Goal: Task Accomplishment & Management: Use online tool/utility

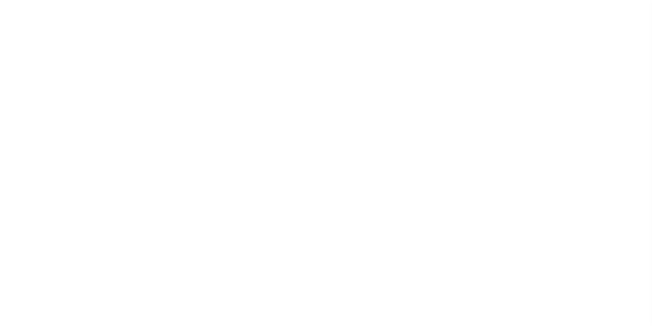
scroll to position [12, 0]
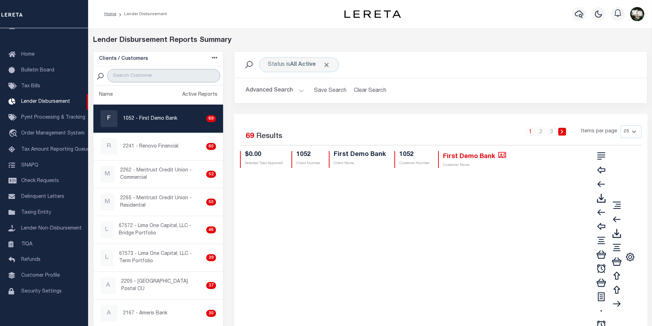
click at [163, 76] on input "search" at bounding box center [163, 75] width 113 height 13
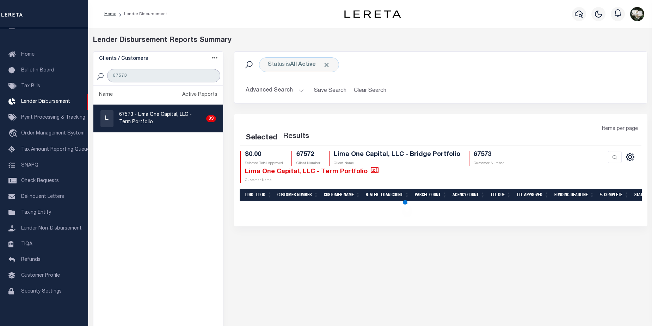
type input "67573"
click at [164, 116] on p "67573 - Lima One Capital, LLC - Term Portfolio" at bounding box center [161, 118] width 84 height 15
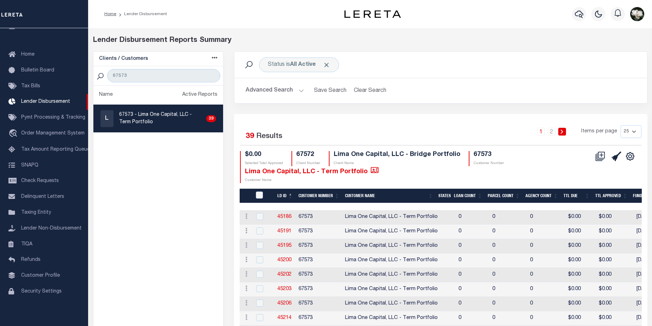
checkbox input "true"
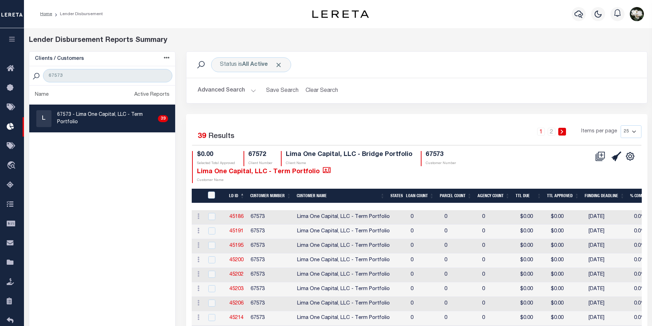
click at [634, 129] on select "25 50 100 200" at bounding box center [630, 131] width 21 height 13
select select "200"
click at [620, 125] on select "25 50 100 200" at bounding box center [630, 131] width 21 height 13
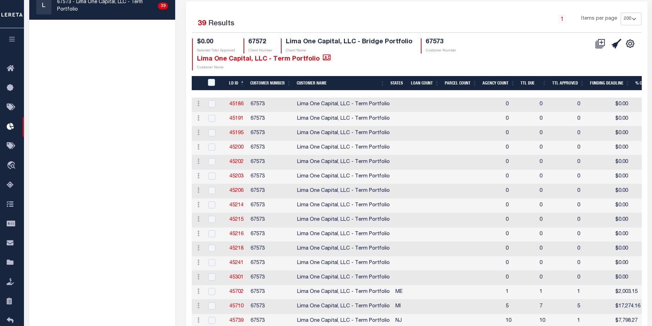
scroll to position [95, 0]
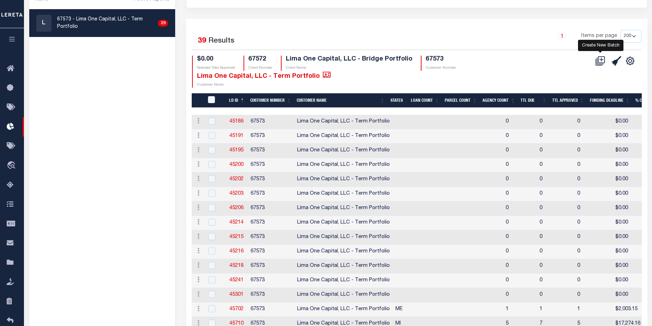
click at [600, 64] on icon at bounding box center [600, 61] width 10 height 10
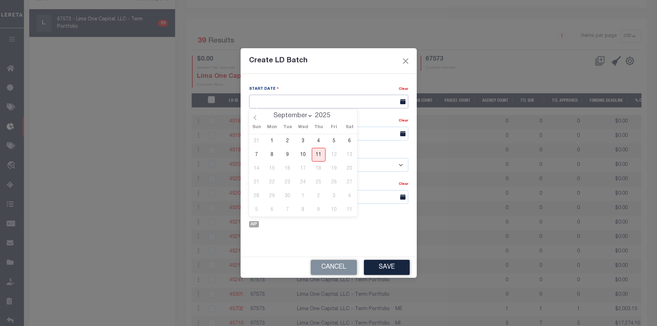
click at [297, 104] on input "text" at bounding box center [328, 102] width 159 height 14
click at [318, 158] on span "11" at bounding box center [319, 155] width 14 height 14
type input "09/11/2025"
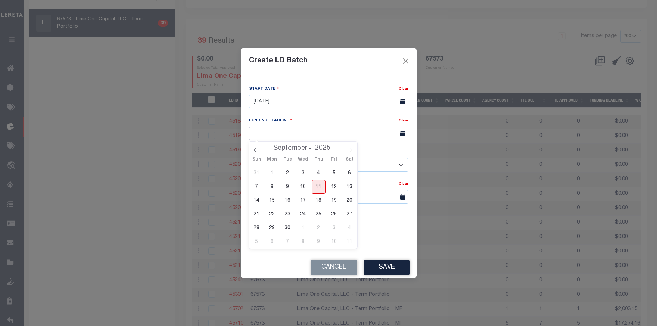
click at [302, 130] on input "text" at bounding box center [328, 134] width 159 height 14
click at [333, 198] on span "19" at bounding box center [334, 201] width 14 height 14
type input "09/19/25"
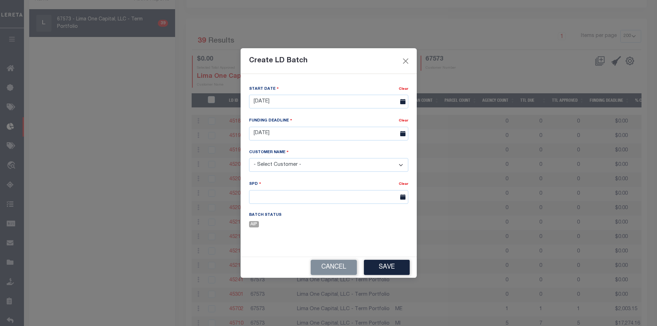
click at [311, 164] on select "- Select Customer - Accumatch - Refunds All In Credit Union Amarillo National B…" at bounding box center [328, 165] width 159 height 14
select select "2283"
click at [249, 158] on select "- Select Customer - Accumatch - Refunds All In Credit Union Amarillo National B…" at bounding box center [328, 165] width 159 height 14
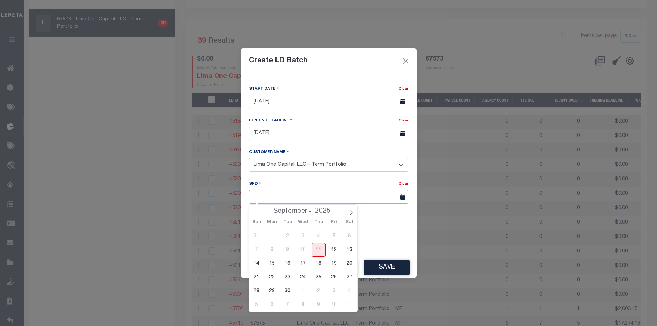
click at [290, 199] on input "text" at bounding box center [328, 197] width 159 height 14
click at [335, 278] on span "26" at bounding box center [334, 278] width 14 height 14
type input "09/26/2025"
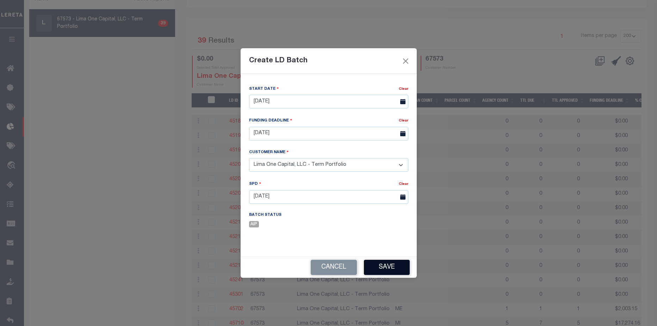
click at [390, 267] on button "Save" at bounding box center [387, 267] width 46 height 15
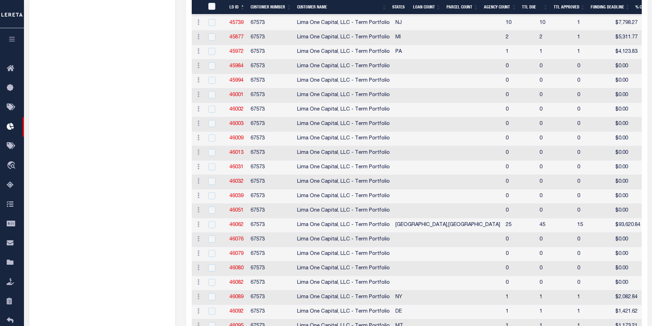
scroll to position [494, 0]
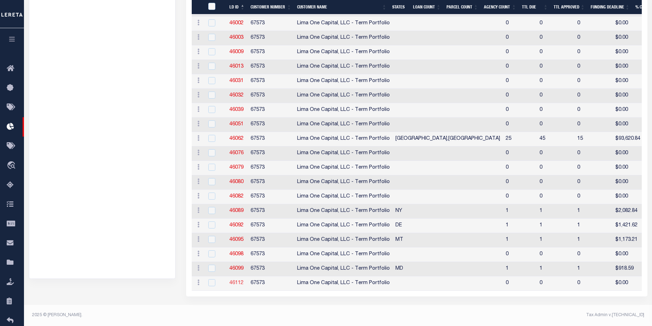
click at [238, 281] on link "46112" at bounding box center [236, 283] width 14 height 5
checkbox input "true"
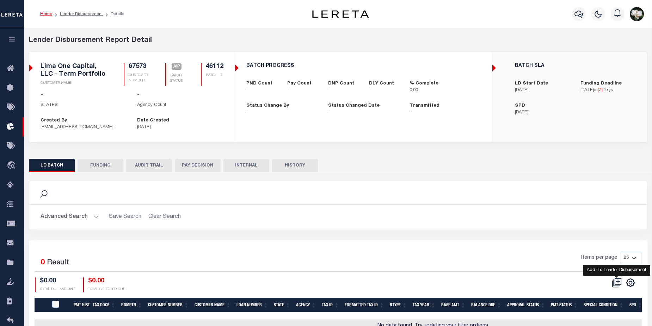
click at [618, 283] on icon at bounding box center [617, 283] width 10 height 10
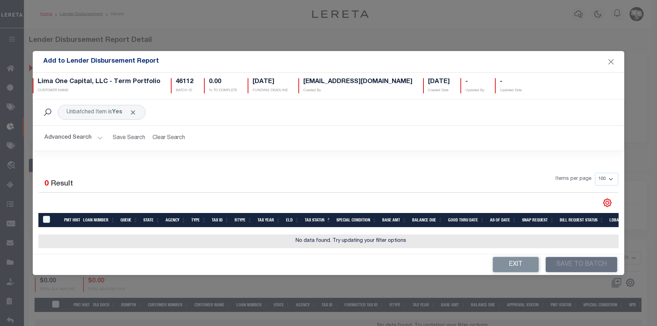
click at [79, 136] on button "Advanced Search" at bounding box center [73, 138] width 58 height 14
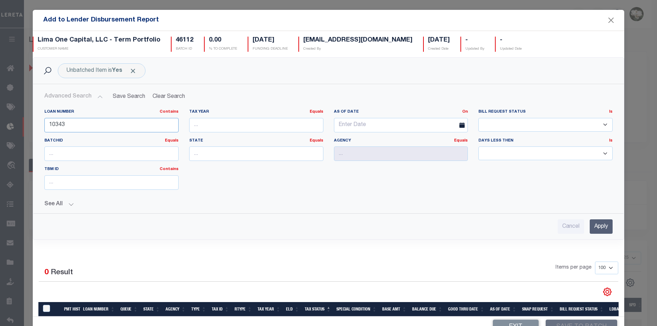
drag, startPoint x: 79, startPoint y: 126, endPoint x: 0, endPoint y: 128, distance: 78.9
click at [0, 128] on div "Add to Lender Disbursement Report Lima One Capital, LLC - Term Portfolio CUSTOM…" at bounding box center [328, 163] width 657 height 326
type input "13057"
click at [594, 227] on input "Apply" at bounding box center [601, 226] width 23 height 14
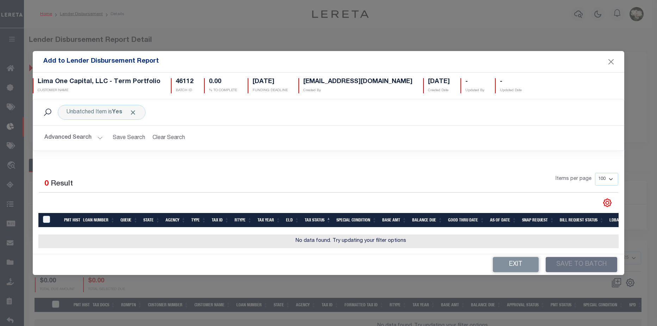
click at [71, 136] on button "Advanced Search" at bounding box center [73, 138] width 58 height 14
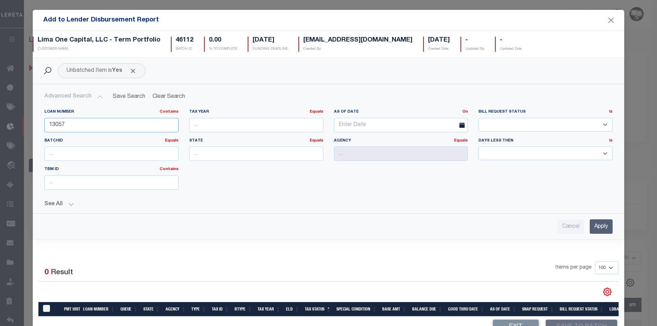
drag, startPoint x: 77, startPoint y: 123, endPoint x: 10, endPoint y: 120, distance: 66.6
click at [10, 120] on div "Add to Lender Disbursement Report Lima One Capital, LLC - Term Portfolio CUSTOM…" at bounding box center [328, 163] width 657 height 326
click at [260, 156] on input "text" at bounding box center [256, 154] width 134 height 14
type input "NY"
click at [398, 154] on input "text" at bounding box center [401, 154] width 134 height 14
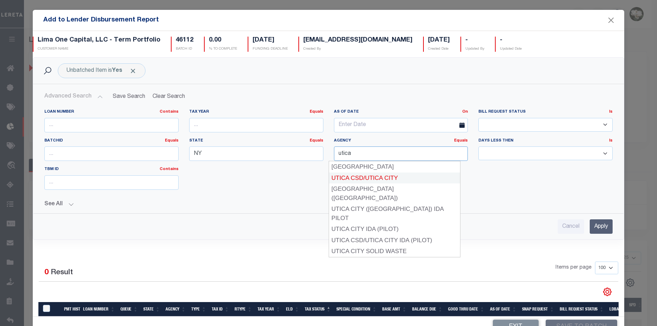
click at [410, 177] on div "UTICA CSD/UTICA CITY" at bounding box center [394, 178] width 131 height 11
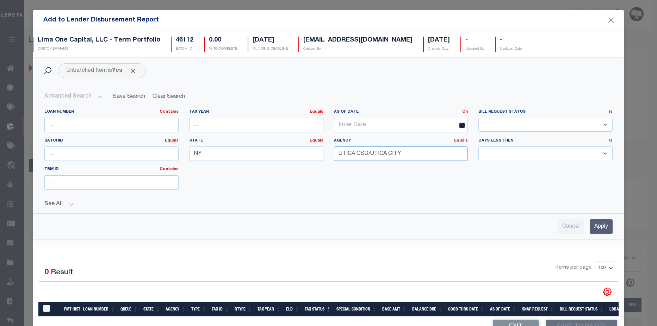
type input "UTICA CSD/UTICA CITY"
click at [597, 225] on input "Apply" at bounding box center [601, 226] width 23 height 14
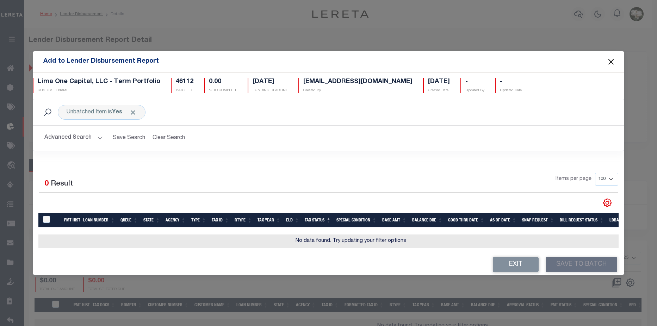
click at [611, 60] on button "Close" at bounding box center [611, 61] width 9 height 9
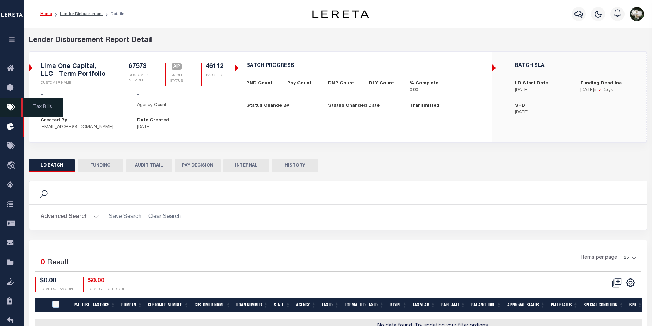
click at [12, 108] on icon at bounding box center [12, 107] width 11 height 9
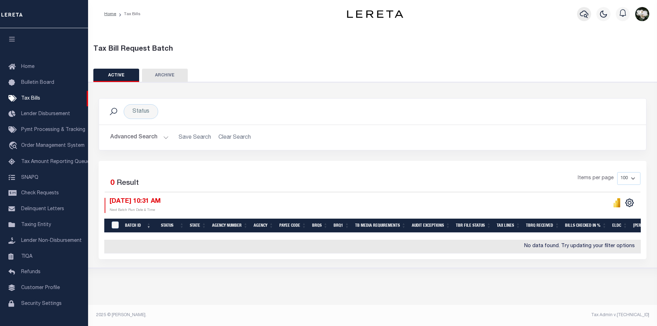
drag, startPoint x: 587, startPoint y: 11, endPoint x: 591, endPoint y: 10, distance: 4.8
click at [590, 10] on div at bounding box center [583, 14] width 19 height 25
drag, startPoint x: 587, startPoint y: 11, endPoint x: 591, endPoint y: 5, distance: 7.6
click at [588, 8] on div at bounding box center [583, 14] width 19 height 25
click at [588, 15] on icon "button" at bounding box center [584, 14] width 8 height 7
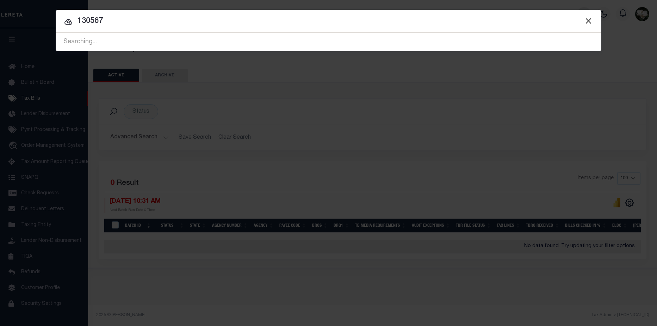
type input "130567"
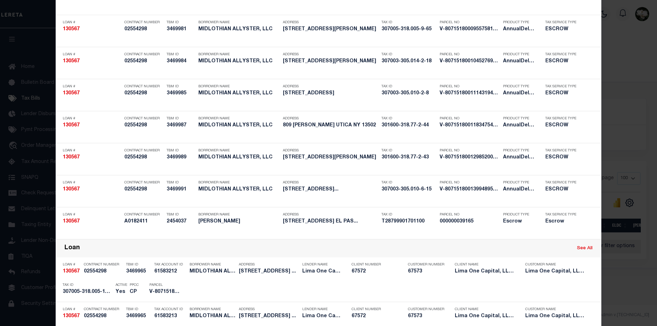
scroll to position [303, 0]
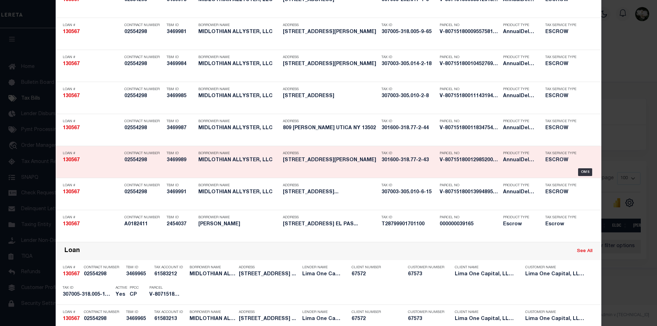
click at [419, 160] on h5 "301600-318.77-2-43" at bounding box center [408, 160] width 55 height 6
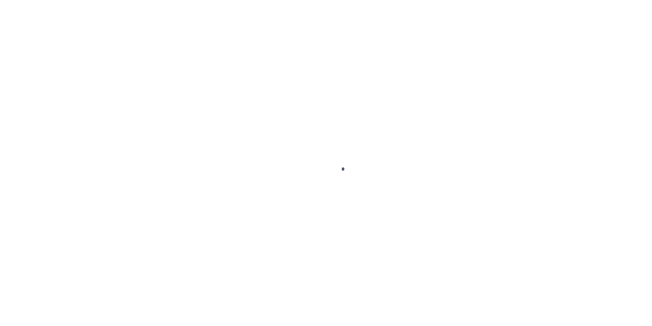
type input "130567"
type input "MIDLOTHIAN ALLYSTER, LLC"
select select
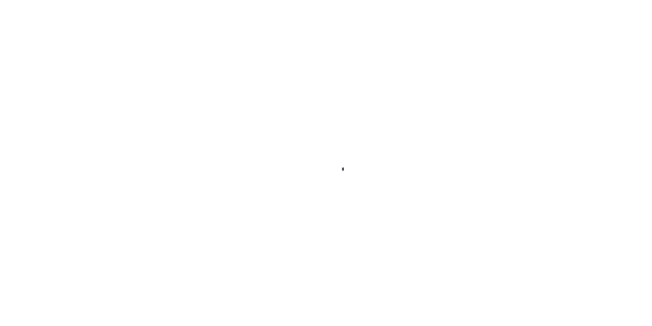
select select
type input "811 [PERSON_NAME]"
select select "Escrow"
type input "UTICA NY 13502"
type input "130567-8"
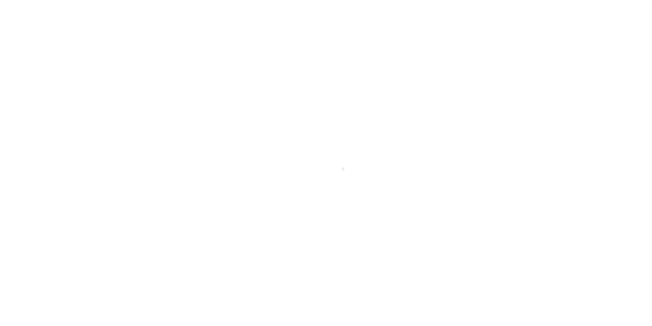
type input "NY"
type textarea "[DATE] LEGAL COVERS 14 PARCELS"
type textarea "Compare"
select select "4"
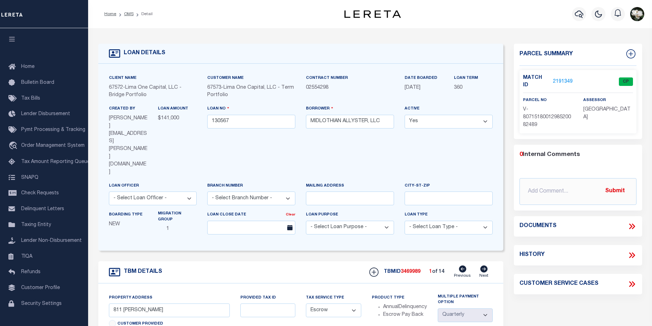
click at [559, 79] on link "2191349" at bounding box center [563, 81] width 20 height 7
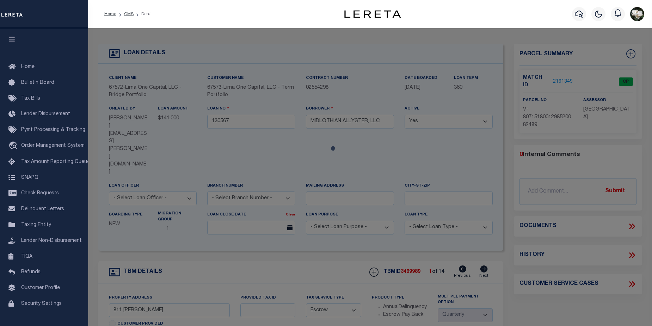
checkbox input "false"
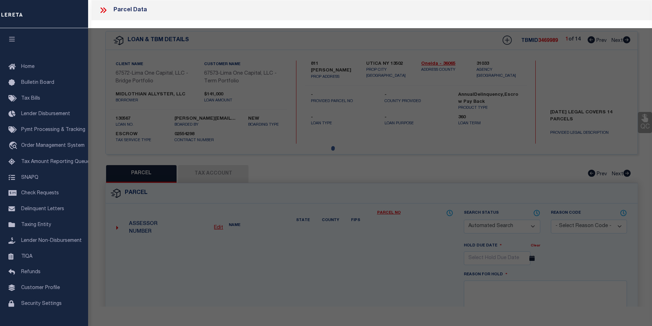
select select "CP"
select select "AGW"
select select
type input "811 [PERSON_NAME]"
checkbox input "false"
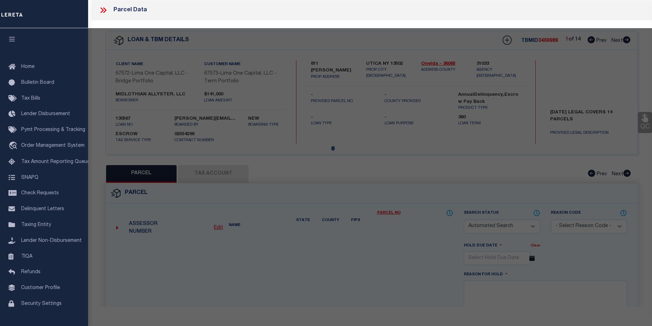
type input "UTICA NY 13502"
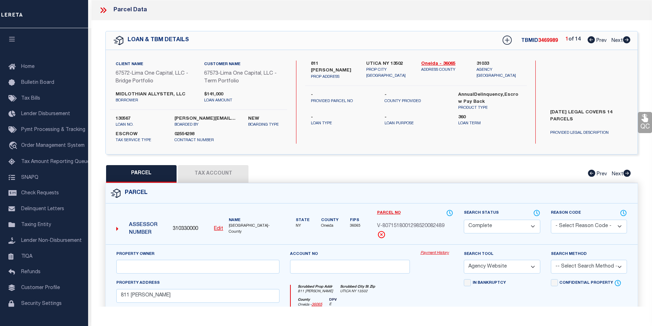
click at [437, 254] on link "Payment History" at bounding box center [436, 253] width 33 height 6
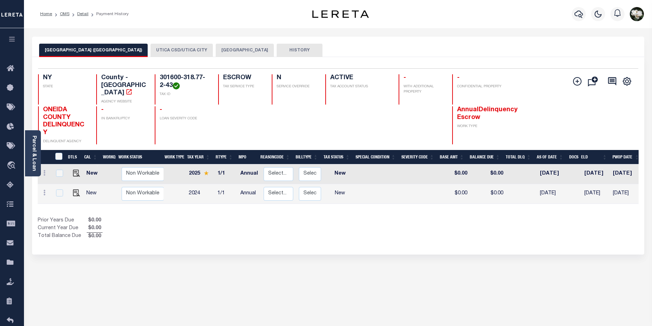
click at [155, 50] on button "UTICA CSD/UTICA CITY" at bounding box center [181, 50] width 62 height 13
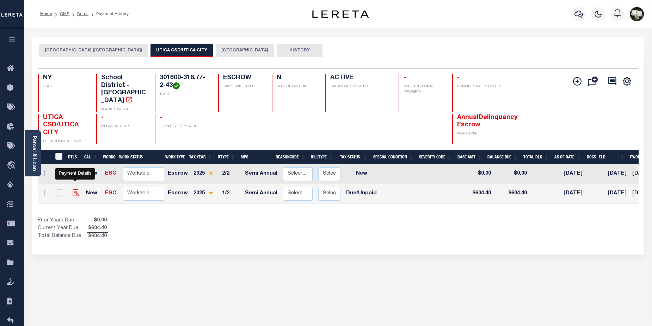
click at [76, 190] on img "" at bounding box center [76, 193] width 7 height 7
checkbox input "true"
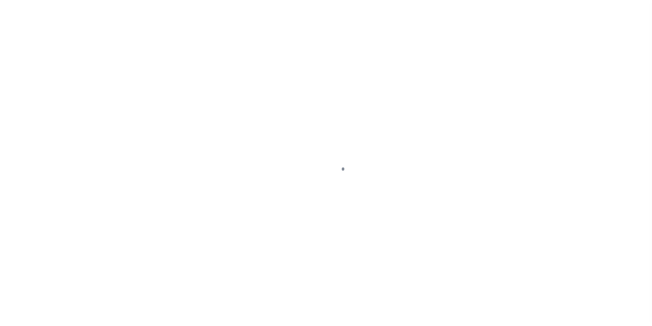
select select "DUE"
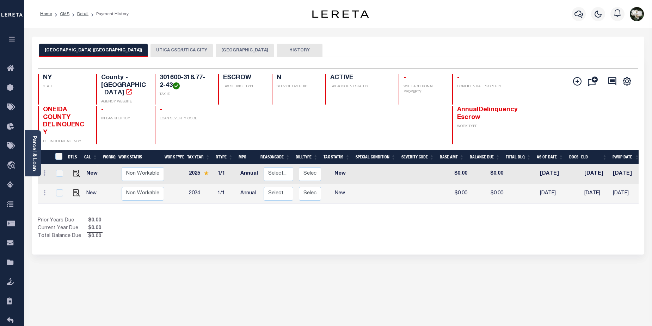
click at [155, 44] on button "UTICA CSD/UTICA CITY" at bounding box center [181, 50] width 62 height 13
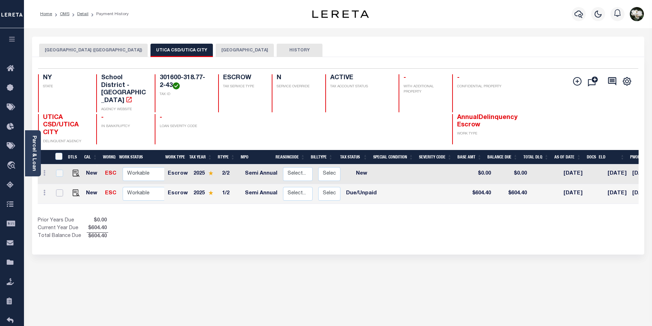
click at [61, 190] on input "checkbox" at bounding box center [59, 193] width 7 height 7
checkbox input "true"
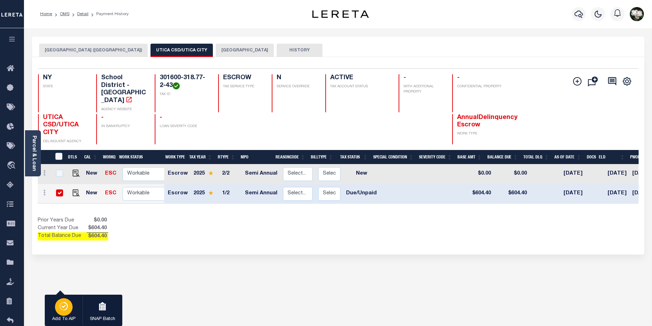
click at [60, 309] on icon "button" at bounding box center [64, 306] width 10 height 8
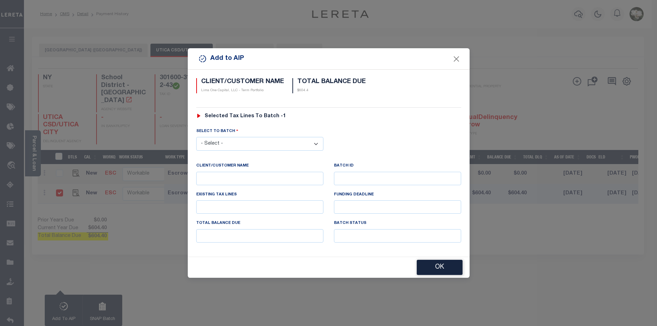
click at [318, 140] on select "- Select - 45186 45191 45195 45200 45202 45203 45206 45214 45215 45216 45218 45…" at bounding box center [259, 144] width 127 height 14
select select "46112"
click at [196, 137] on select "- Select - 45186 45191 45195 45200 45202 45203 45206 45214 45215 45216 45218 45…" at bounding box center [259, 144] width 127 height 14
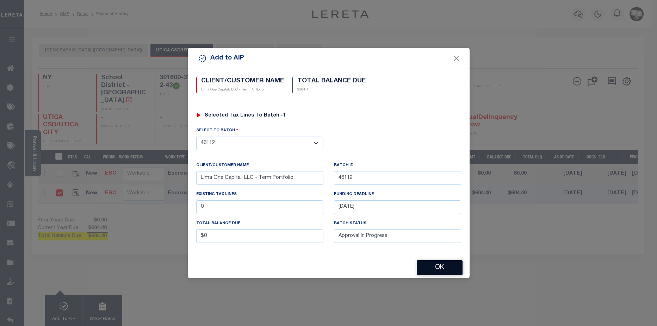
click at [446, 265] on button "OK" at bounding box center [440, 267] width 46 height 15
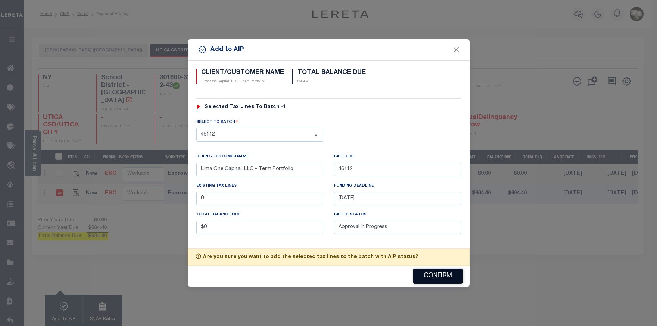
click at [448, 276] on button "Confirm" at bounding box center [437, 276] width 49 height 15
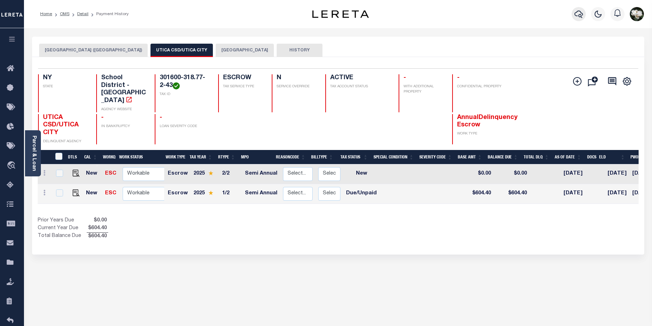
click at [575, 14] on icon "button" at bounding box center [578, 14] width 8 height 7
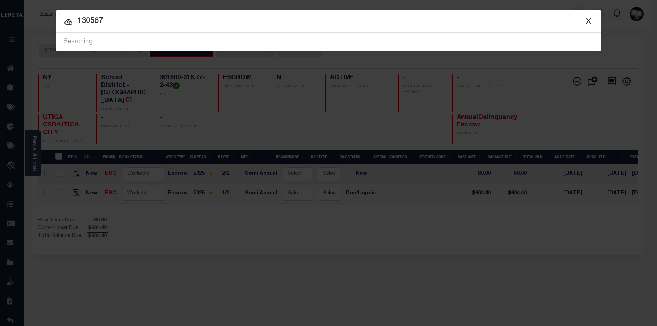
type input "130567"
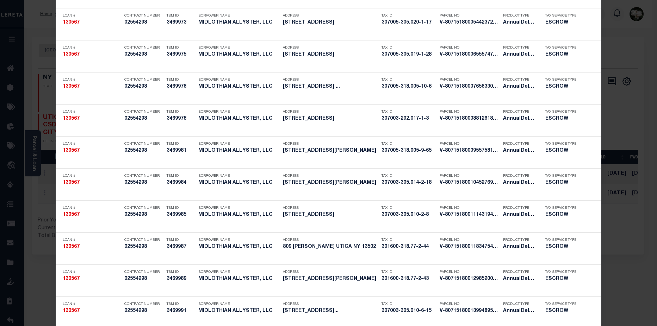
scroll to position [190, 0]
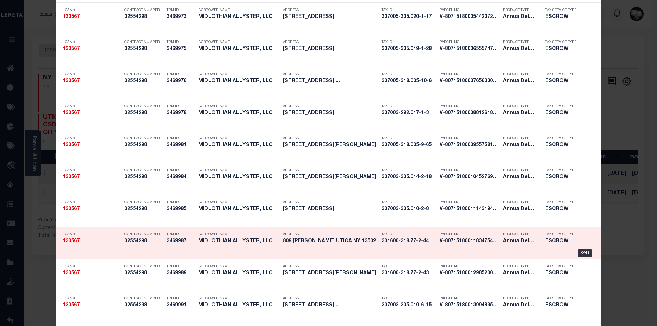
click at [150, 244] on h5 "02554298" at bounding box center [143, 241] width 39 height 6
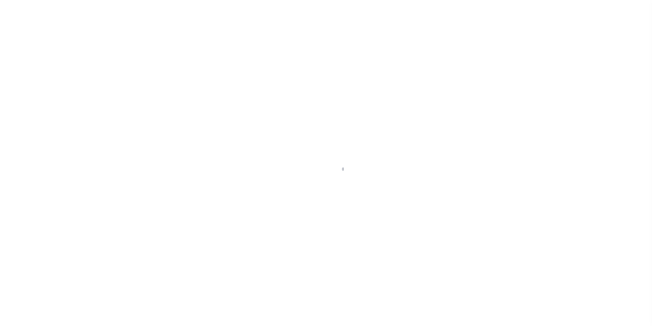
type input "809 [PERSON_NAME]"
select select "Escrow"
type input "UTICA NY 13502"
type input "130567-7"
type input "NY"
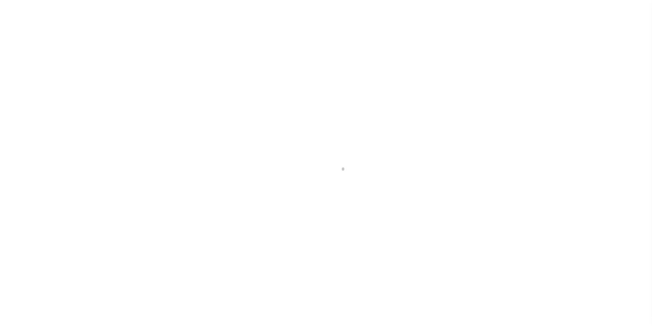
type textarea "[DATE] LEGAL COVERS 14 PARCELS"
type textarea "Compare"
select select "4"
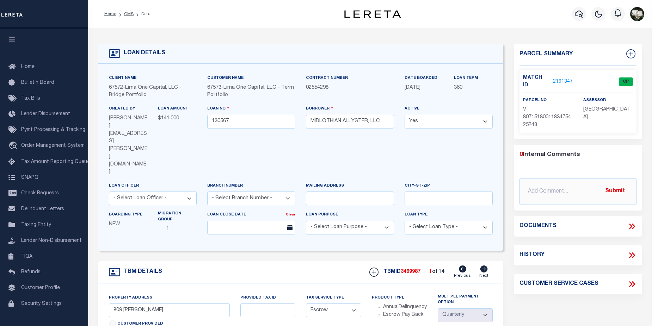
click at [557, 78] on link "2191347" at bounding box center [563, 81] width 20 height 7
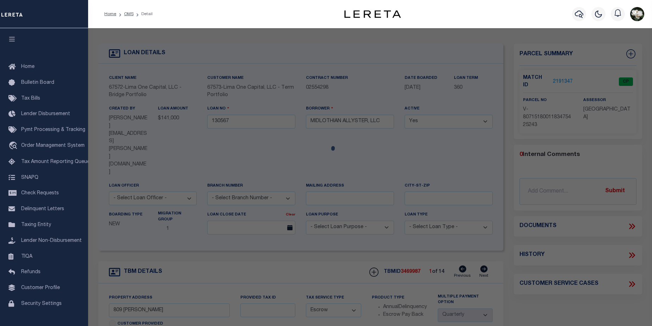
checkbox input "false"
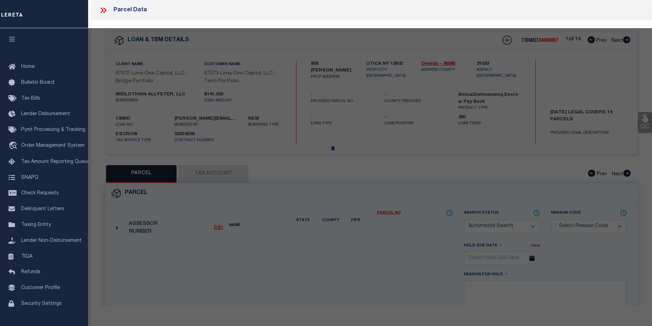
select select "CP"
select select "AGW"
select select
type input "809 [PERSON_NAME]"
checkbox input "false"
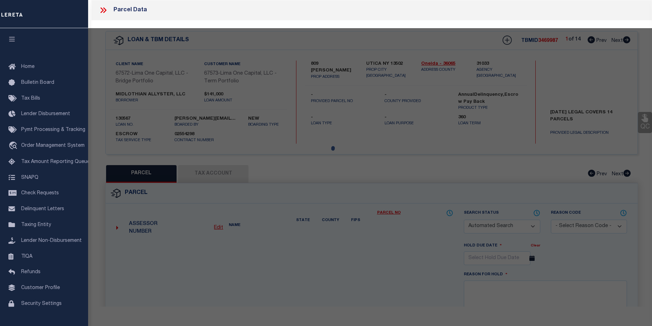
type input "UTICA NY 13502"
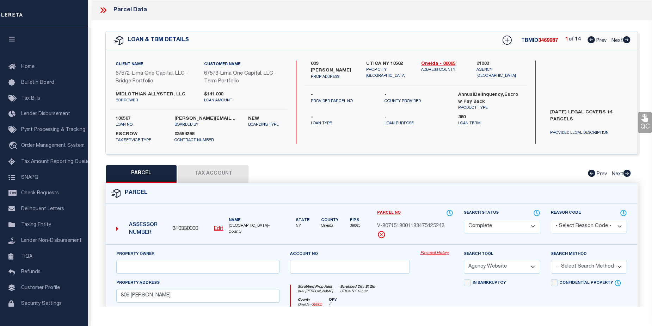
click at [439, 253] on link "Payment History" at bounding box center [436, 253] width 33 height 6
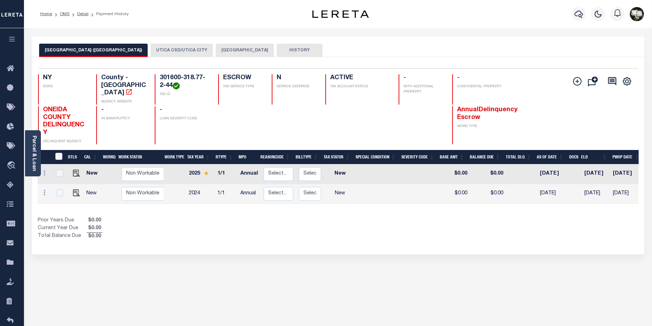
click at [150, 51] on button "UTICA CSD/UTICA CITY" at bounding box center [181, 50] width 62 height 13
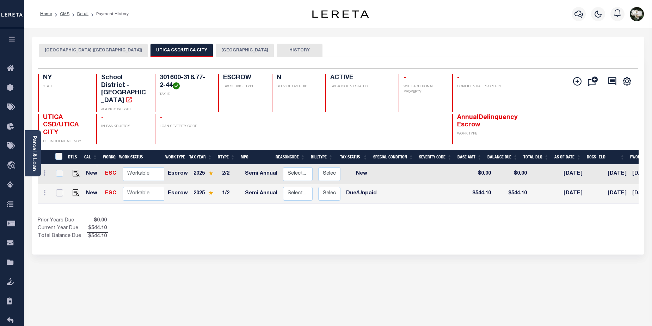
click at [59, 190] on input "checkbox" at bounding box center [59, 193] width 7 height 7
checkbox input "true"
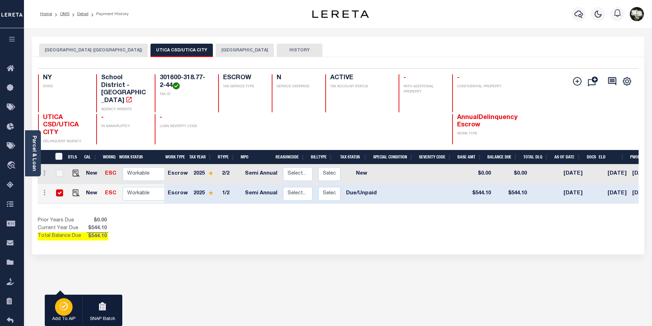
click at [61, 304] on icon "button" at bounding box center [64, 306] width 10 height 8
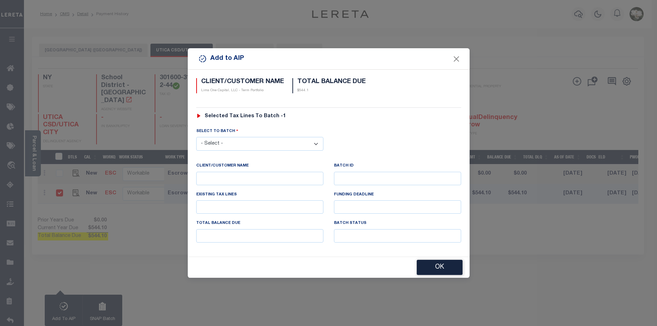
click at [317, 144] on select "- Select - 45186 45191 45195 45200 45202 45203 45206 45214 45215 45216 45218 45…" at bounding box center [259, 144] width 127 height 14
select select "46112"
click at [196, 137] on select "- Select - 45186 45191 45195 45200 45202 45203 45206 45214 45215 45216 45218 45…" at bounding box center [259, 144] width 127 height 14
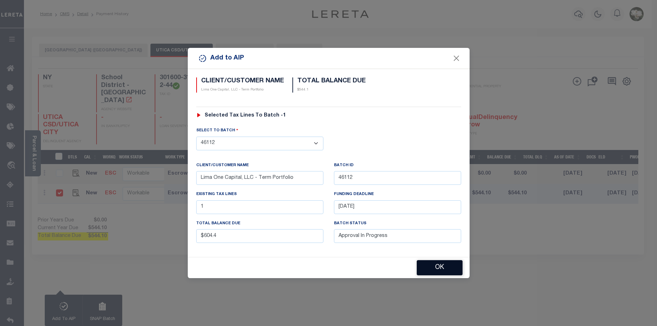
click at [446, 267] on button "OK" at bounding box center [440, 267] width 46 height 15
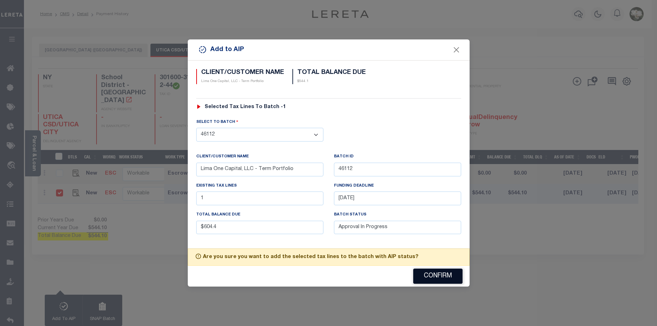
click at [453, 280] on button "Confirm" at bounding box center [437, 276] width 49 height 15
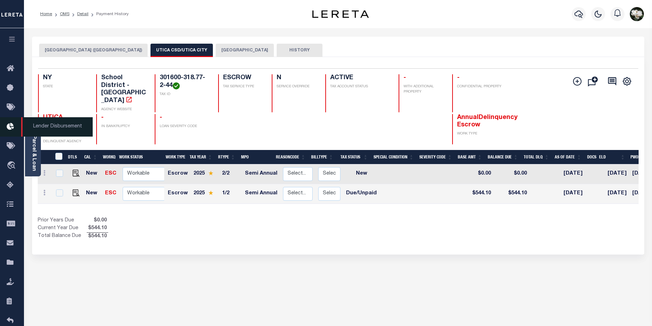
click at [11, 128] on icon at bounding box center [12, 127] width 11 height 9
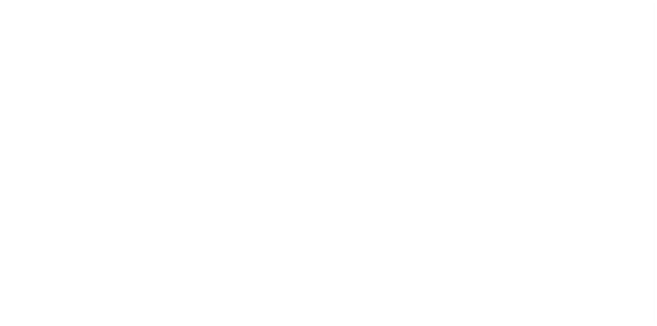
scroll to position [12, 0]
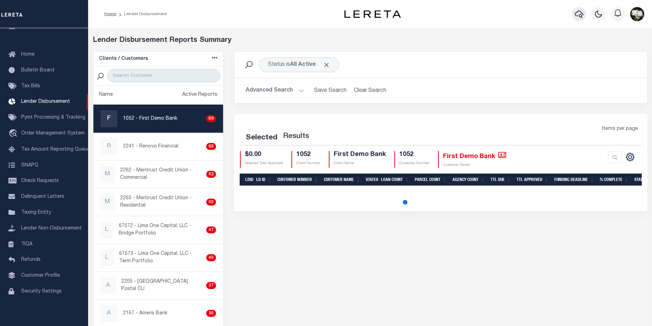
select select "200"
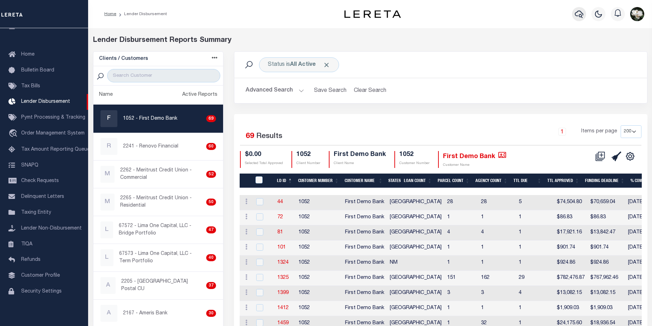
click at [576, 15] on icon "button" at bounding box center [579, 14] width 8 height 8
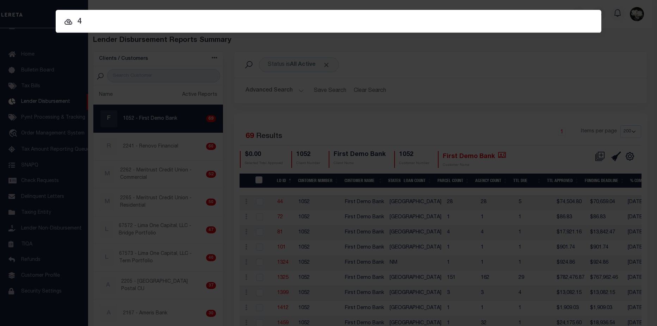
type input "4"
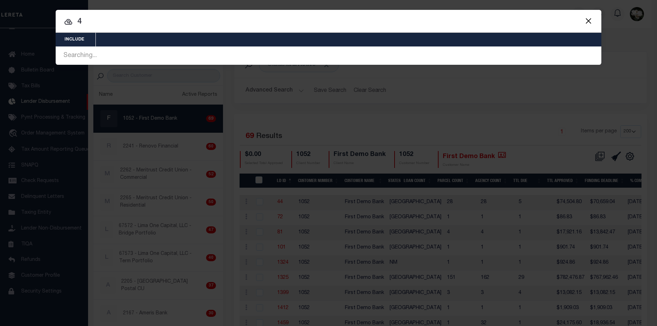
drag, startPoint x: 78, startPoint y: 24, endPoint x: 95, endPoint y: 24, distance: 16.9
click at [95, 24] on input "4" at bounding box center [329, 22] width 546 height 12
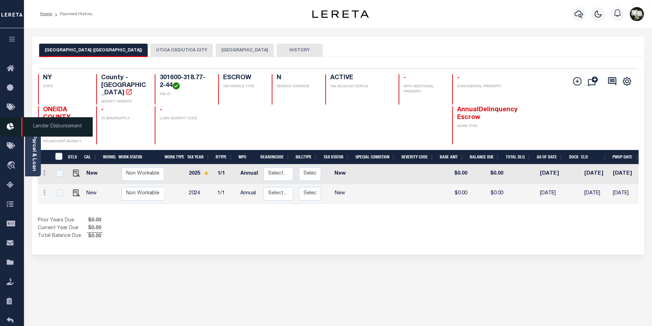
click at [12, 127] on icon at bounding box center [12, 127] width 11 height 9
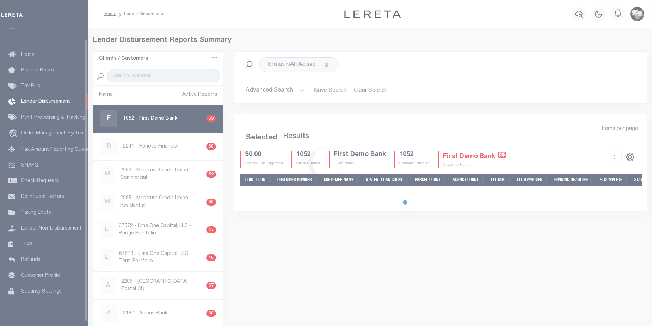
scroll to position [12, 0]
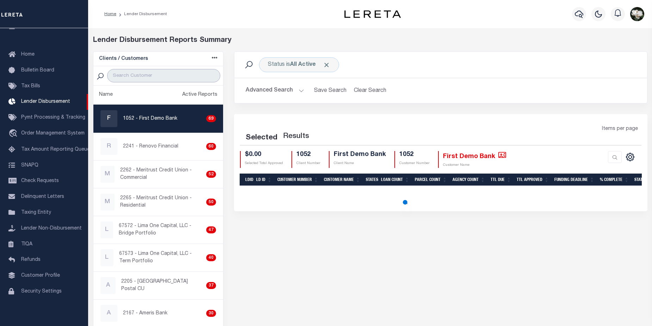
click at [169, 75] on input "search" at bounding box center [163, 75] width 113 height 13
type input "675"
select select "200"
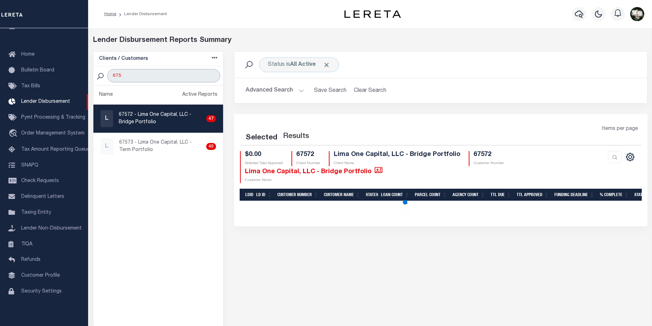
select select "200"
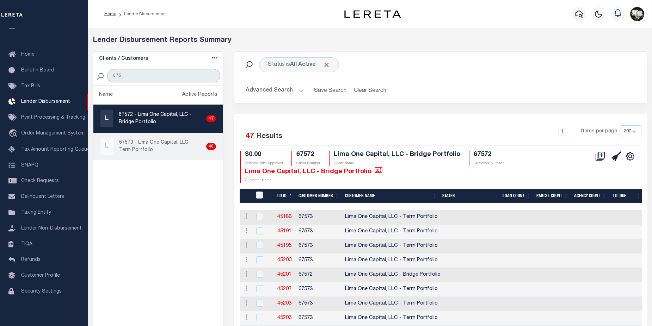
type input "675"
click at [143, 145] on p "67573 - Lima One Capital, LLC - Term Portfolio" at bounding box center [161, 146] width 84 height 15
checkbox input "true"
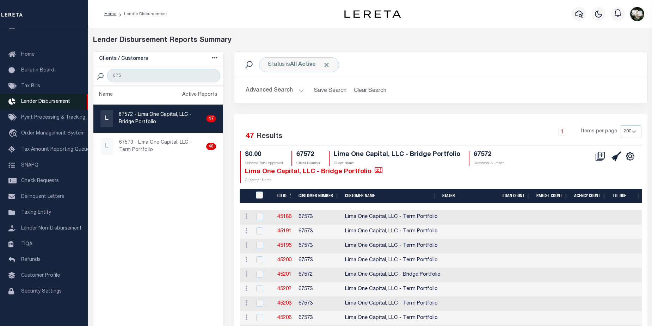
select select "200"
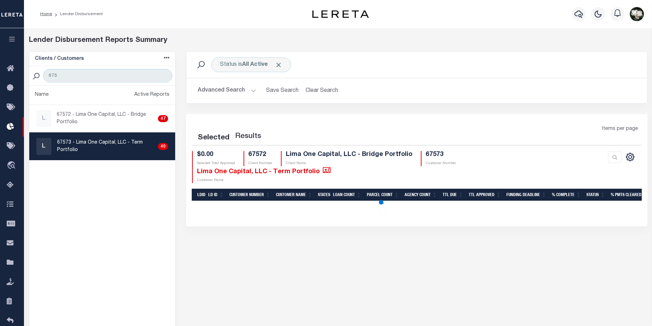
select select "200"
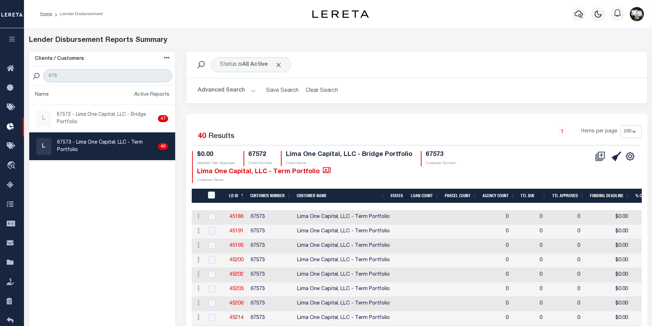
click at [225, 92] on button "Advanced Search" at bounding box center [227, 91] width 58 height 14
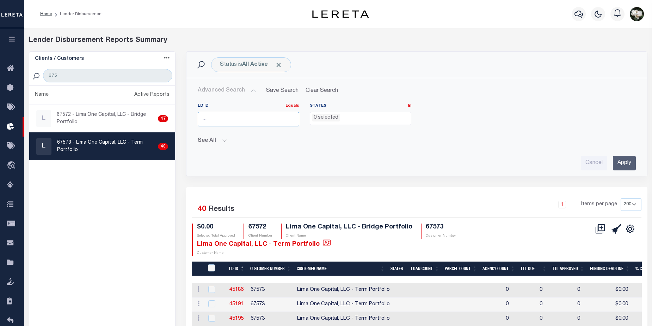
click at [235, 121] on input "number" at bounding box center [248, 119] width 101 height 14
type input "46062"
click at [625, 160] on input "Apply" at bounding box center [624, 163] width 23 height 14
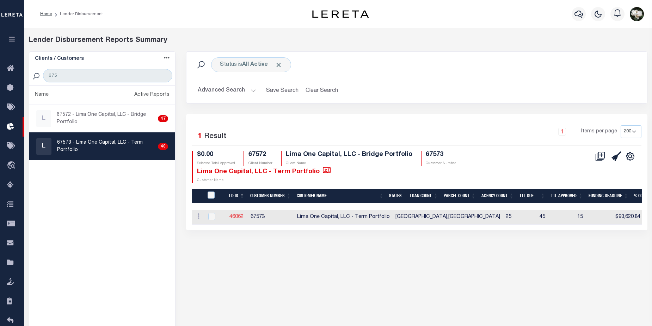
click at [235, 218] on link "46062" at bounding box center [236, 217] width 14 height 5
checkbox input "true"
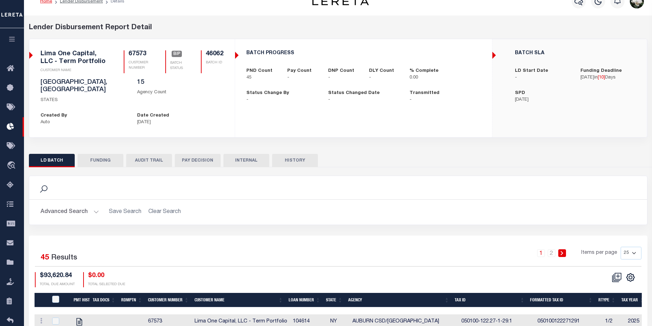
scroll to position [11, 0]
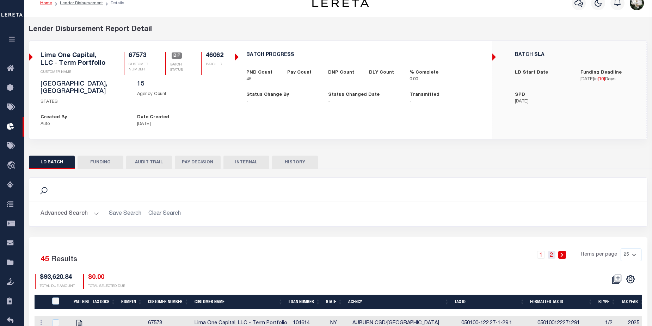
click at [552, 251] on link "2" at bounding box center [551, 255] width 8 height 8
click at [561, 251] on link "2" at bounding box center [562, 255] width 8 height 8
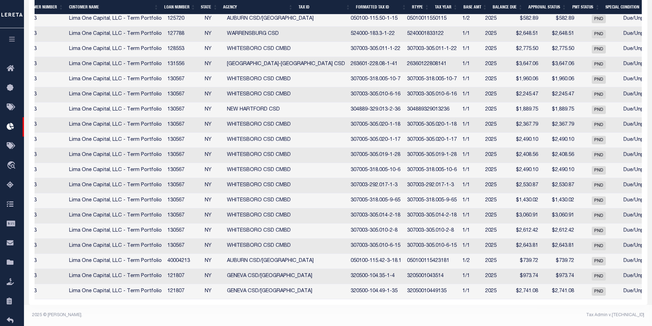
scroll to position [0, 0]
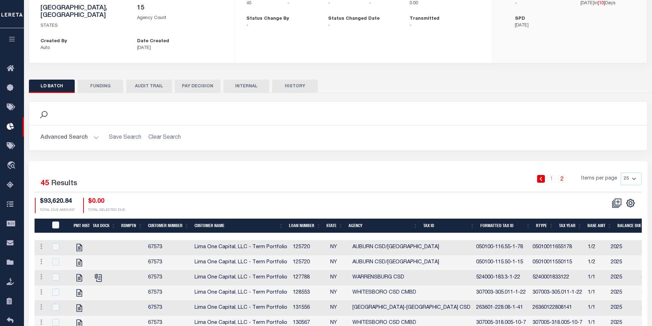
click at [69, 131] on button "Advanced Search" at bounding box center [70, 138] width 58 height 14
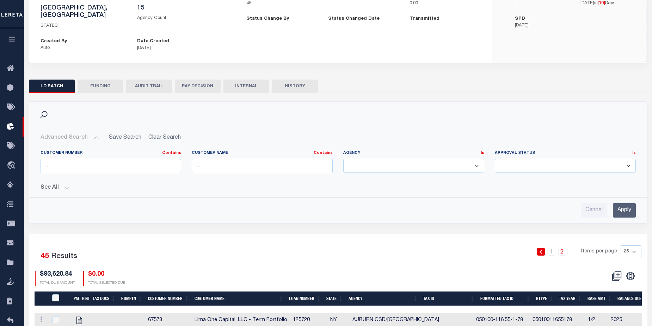
click at [412, 159] on select "AUBURN CSD/AUBURN CITY BEACON CSD/BEACON CITY CENTRAL SQUARE CSD FAIRPORT CSD/P…" at bounding box center [413, 166] width 141 height 14
select select "WHITESBORO CSD CMBD"
click at [343, 159] on select "AUBURN CSD/AUBURN CITY BEACON CSD/BEACON CITY CENTRAL SQUARE CSD FAIRPORT CSD/P…" at bounding box center [413, 166] width 141 height 14
click at [620, 205] on input "Apply" at bounding box center [624, 210] width 23 height 14
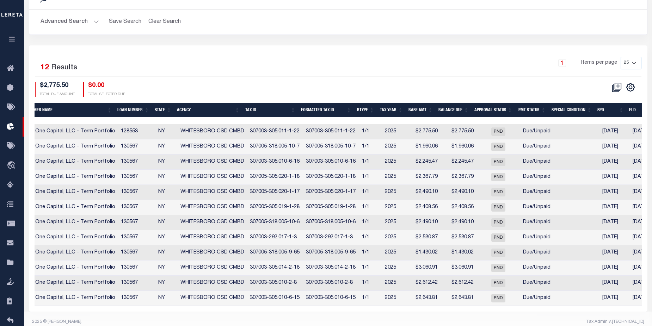
checkbox input "true"
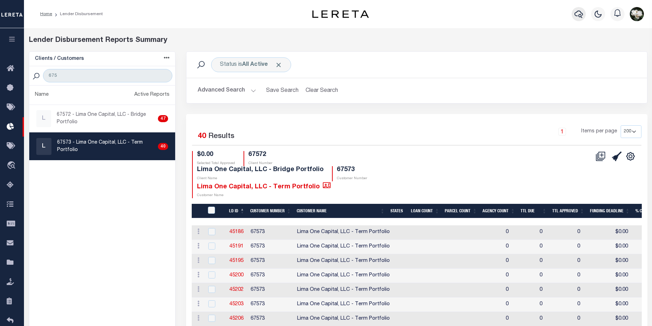
click at [576, 10] on icon "button" at bounding box center [578, 14] width 8 height 8
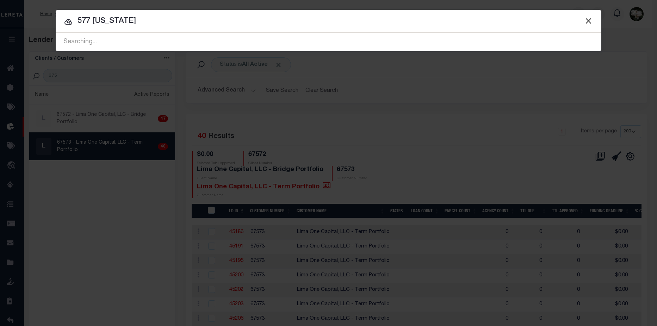
type input "577 delaware"
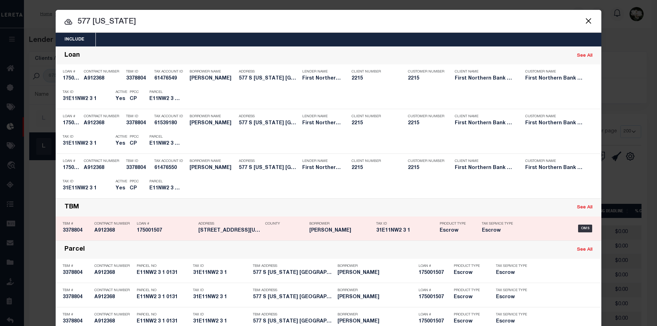
click at [455, 230] on h5 "Escrow" at bounding box center [456, 231] width 32 height 6
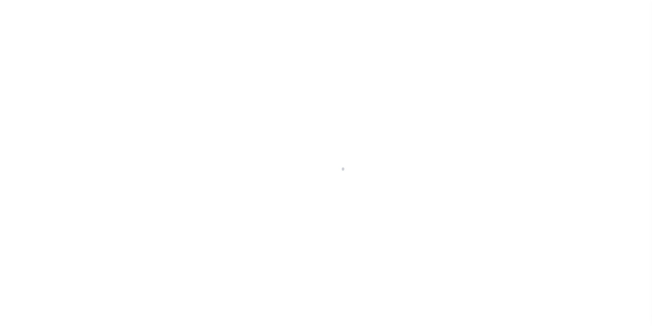
select select "10"
select select "Escrow"
type input "[STREET_ADDRESS][US_STATE]"
type input "E1 1NW2 3 1 0 131"
select select
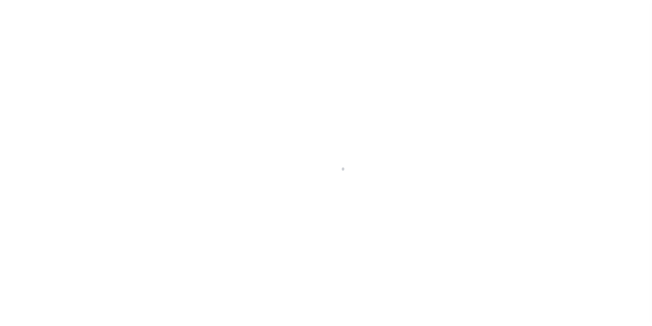
type input "[GEOGRAPHIC_DATA] PA 18343"
type input "PA"
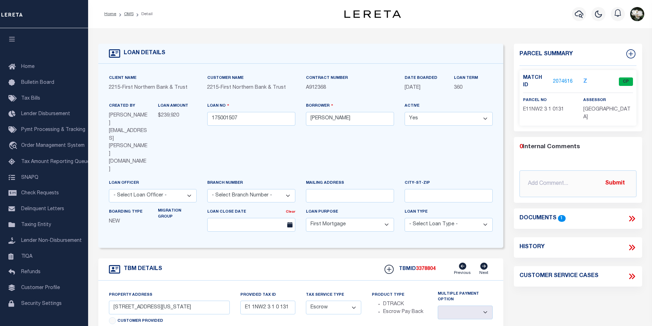
click at [563, 78] on link "2074616" at bounding box center [563, 81] width 20 height 7
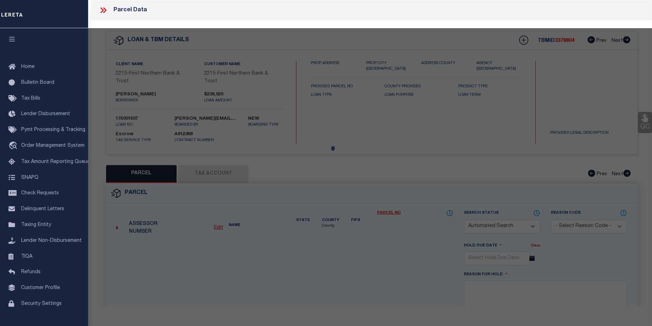
checkbox input "false"
select select "CP"
type input "[PERSON_NAME] & [PERSON_NAME],"
select select
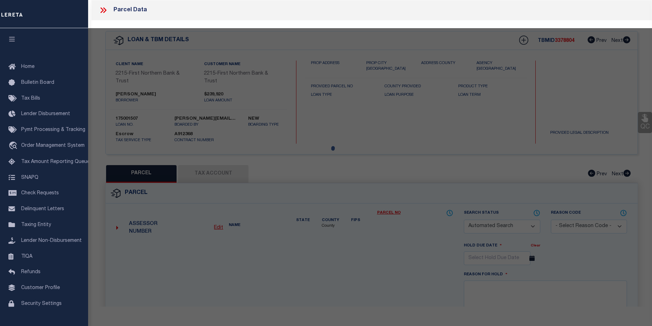
type input "[STREET_ADDRESS][US_STATE]"
checkbox input "false"
type input "[GEOGRAPHIC_DATA] PA 18343"
type textarea "[DATE] Please parcel verify. Per client it appears Northampton County tax line …"
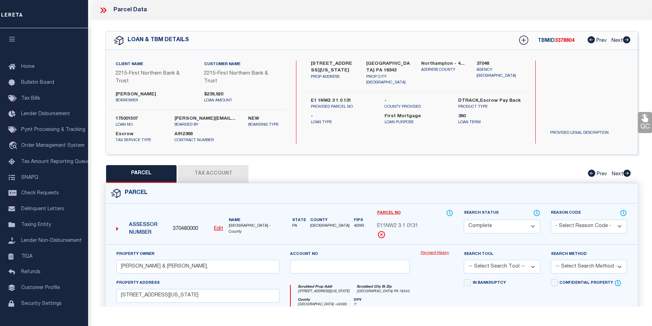
click at [426, 253] on link "Payment History" at bounding box center [436, 253] width 33 height 6
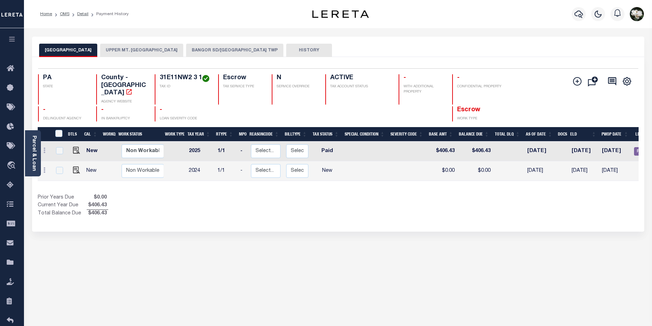
click at [238, 53] on button "BANGOR SD/[GEOGRAPHIC_DATA] TWP" at bounding box center [234, 50] width 97 height 13
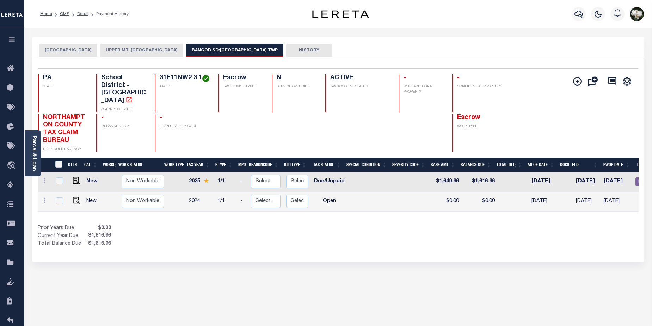
click at [160, 51] on button "UPPER MT. [GEOGRAPHIC_DATA]" at bounding box center [141, 50] width 83 height 13
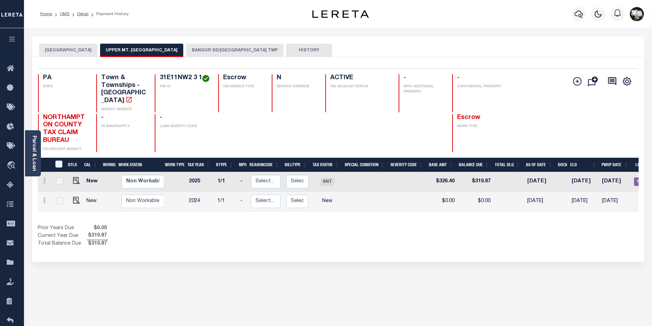
click at [217, 50] on button "BANGOR SD/[GEOGRAPHIC_DATA] TWP" at bounding box center [234, 50] width 97 height 13
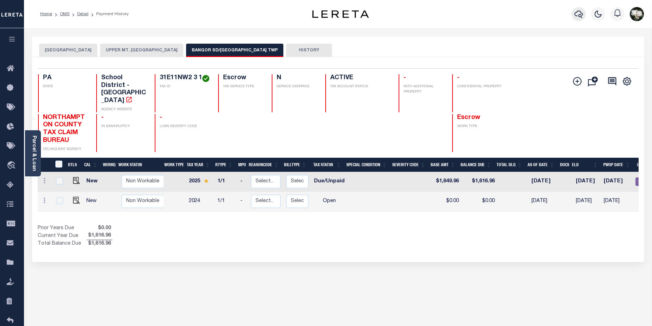
click at [578, 17] on icon "button" at bounding box center [578, 14] width 8 height 7
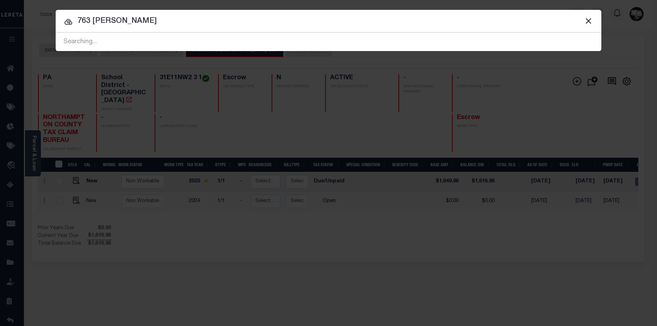
type input "763 [PERSON_NAME]"
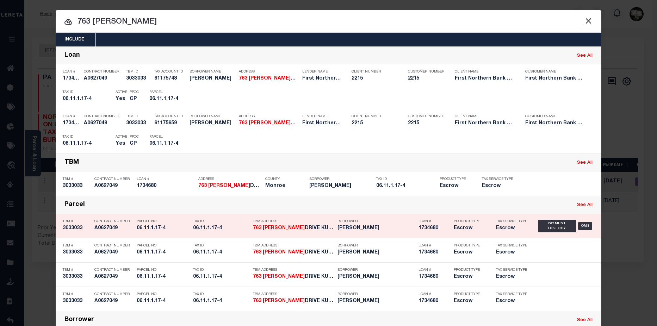
click at [325, 226] on div "TBM Address [STREET_ADDRESS][PERSON_NAME]..." at bounding box center [293, 226] width 81 height 20
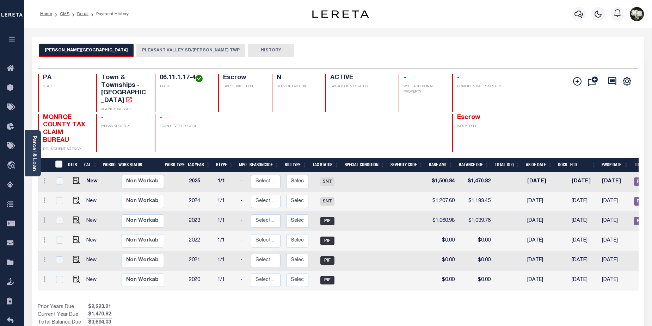
click at [141, 45] on button "PLEASANT VALLEY SD/[PERSON_NAME] TWP" at bounding box center [190, 50] width 109 height 13
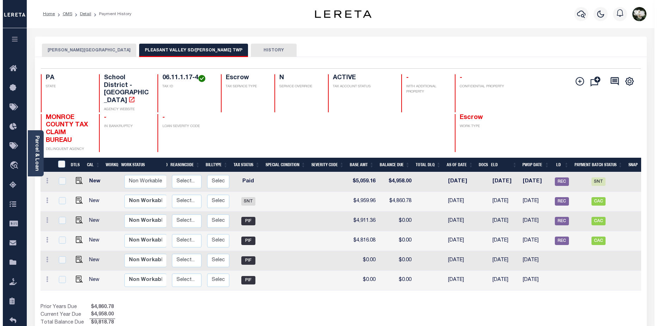
scroll to position [0, 88]
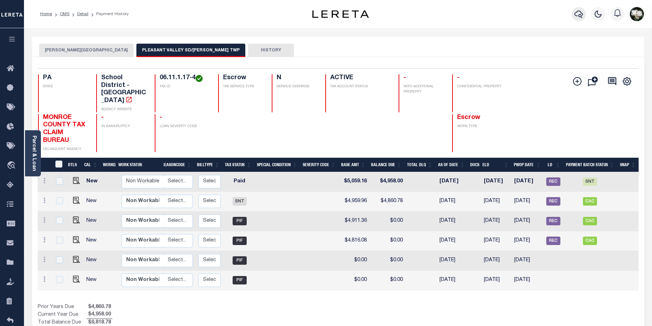
click at [580, 16] on icon "button" at bounding box center [578, 14] width 8 height 8
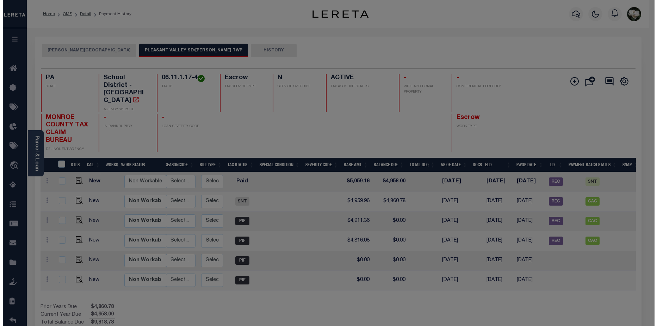
scroll to position [0, 82]
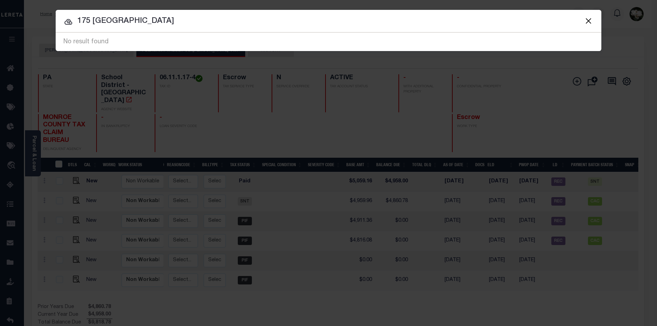
drag, startPoint x: 132, startPoint y: 20, endPoint x: 79, endPoint y: 21, distance: 53.6
click at [79, 21] on input "175 harvard" at bounding box center [329, 21] width 546 height 12
type input "41e-57-a16"
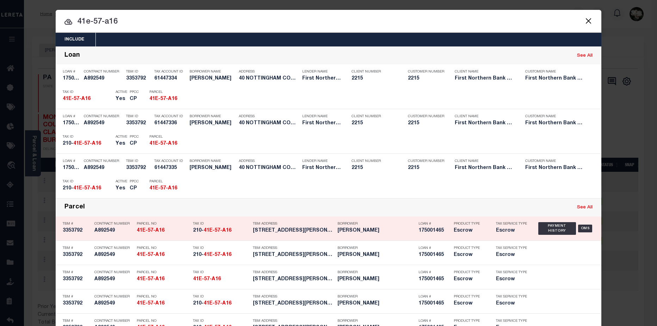
click at [207, 229] on strong "41E-57-A16" at bounding box center [218, 230] width 28 height 5
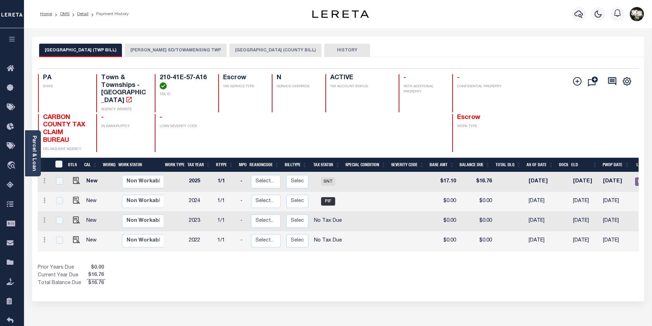
click at [185, 52] on button "[PERSON_NAME] SD/TOWAMENSING TWP" at bounding box center [176, 50] width 102 height 13
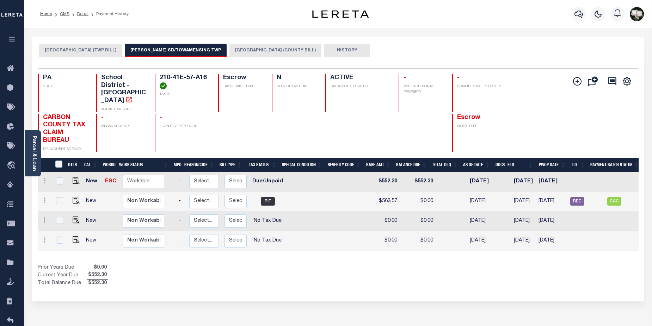
scroll to position [0, 90]
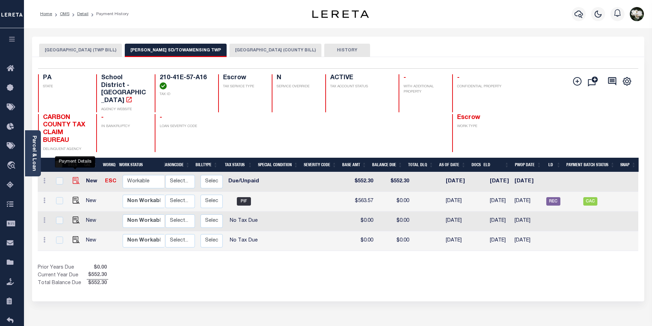
click at [77, 177] on img "" at bounding box center [76, 180] width 7 height 7
checkbox input "true"
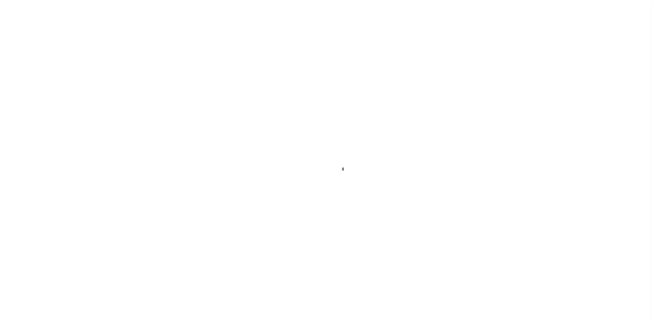
select select "DUE"
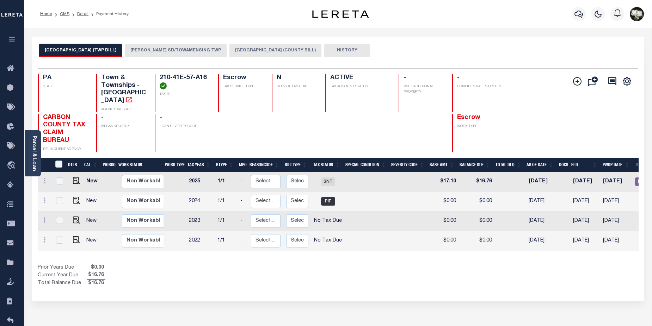
click at [179, 48] on button "[PERSON_NAME] SD/TOWAMENSING TWP" at bounding box center [176, 50] width 102 height 13
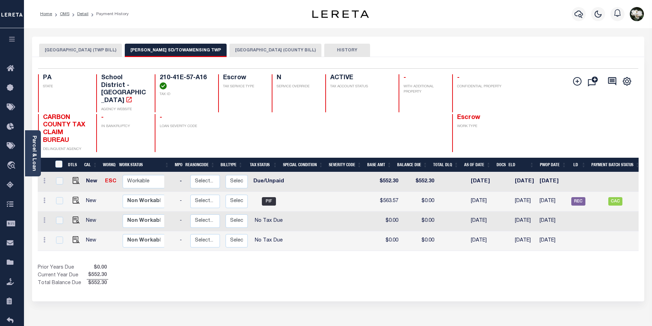
scroll to position [0, 90]
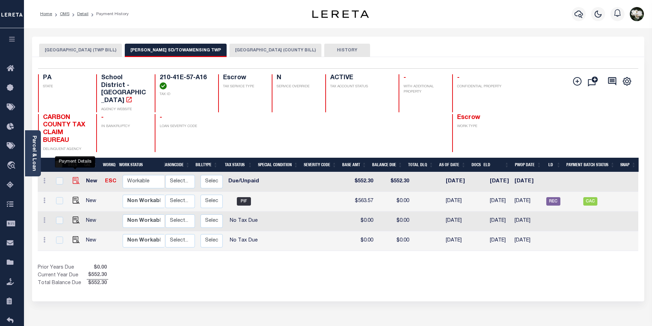
click at [74, 177] on img "" at bounding box center [76, 180] width 7 height 7
checkbox input "true"
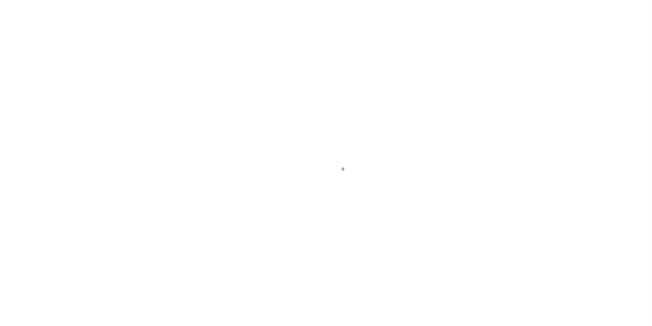
select select "DUE"
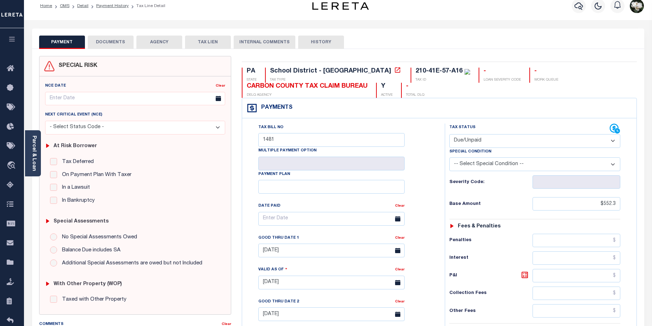
scroll to position [2, 0]
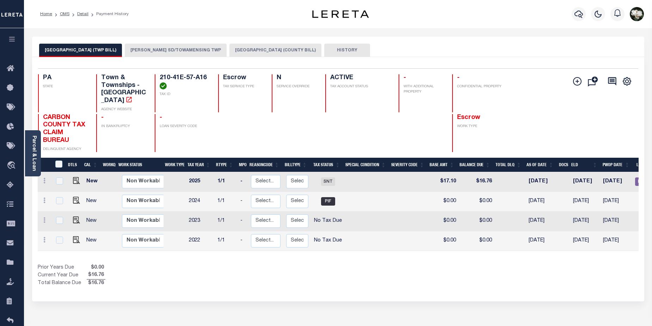
click at [162, 48] on button "[PERSON_NAME] SD/TOWAMENSING TWP" at bounding box center [176, 50] width 102 height 13
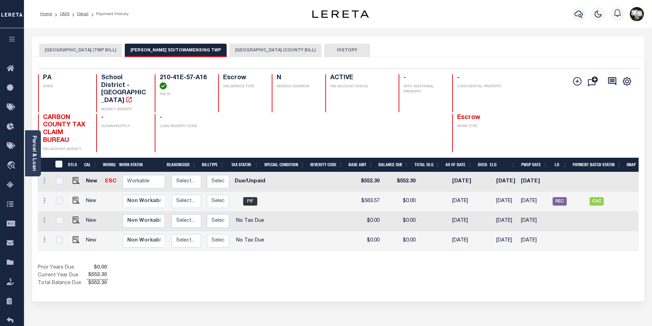
scroll to position [0, 90]
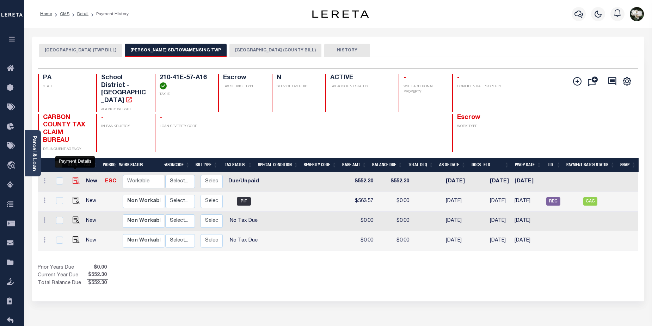
click at [73, 177] on img "" at bounding box center [76, 180] width 7 height 7
checkbox input "true"
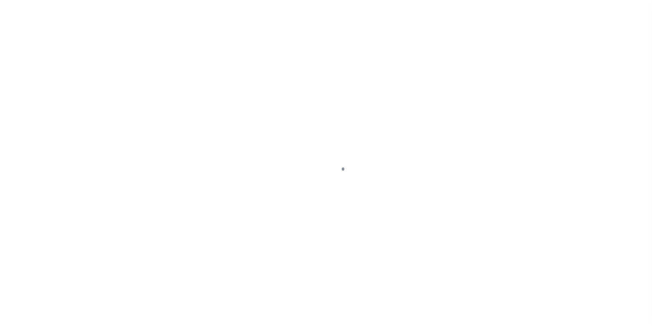
select select "DUE"
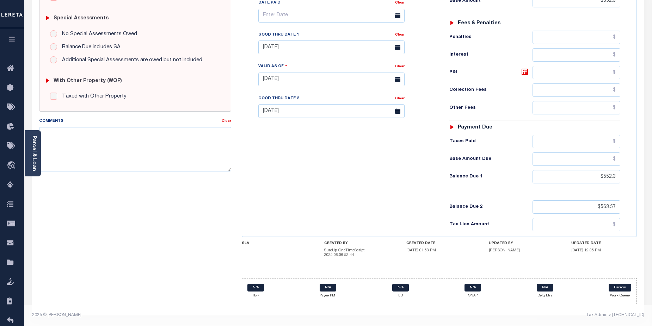
scroll to position [203, 0]
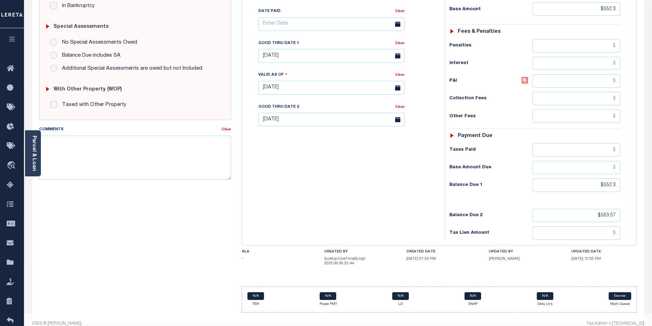
click at [526, 82] on icon at bounding box center [524, 80] width 4 height 4
type input "$0.00"
type input "09/11/2025"
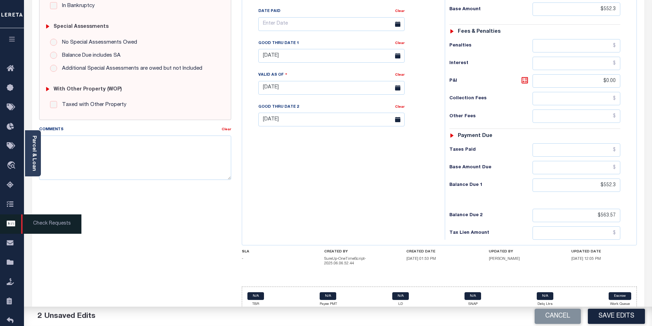
click at [520, 76] on link at bounding box center [526, 81] width 12 height 10
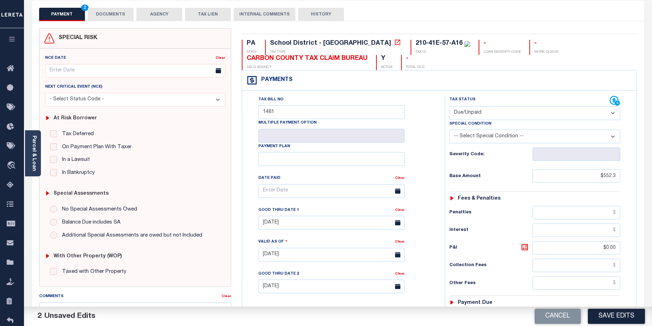
scroll to position [0, 0]
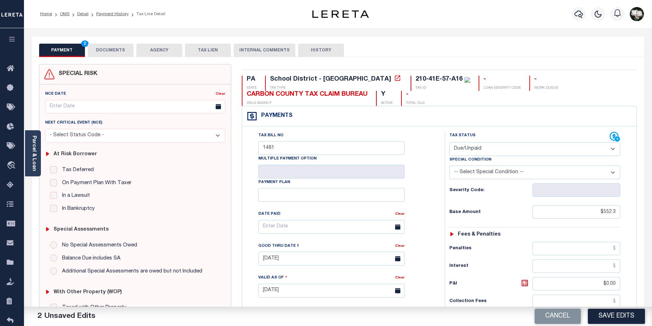
click at [111, 51] on button "DOCUMENTS" at bounding box center [111, 50] width 46 height 13
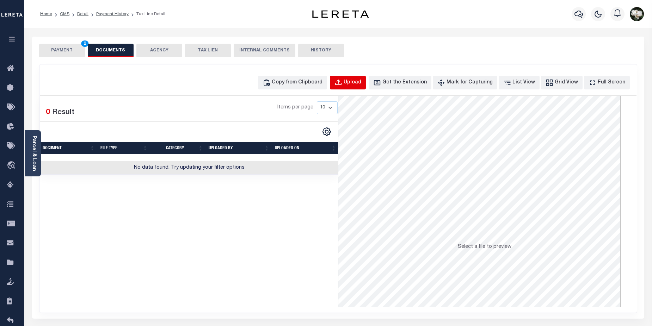
click at [361, 81] on div "Upload" at bounding box center [352, 83] width 18 height 8
select select "POP"
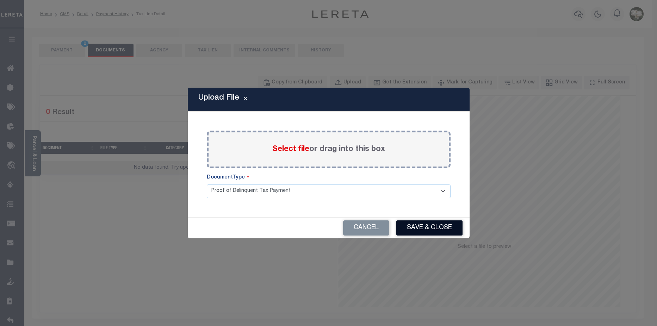
click at [428, 228] on button "Save & Close" at bounding box center [429, 228] width 66 height 15
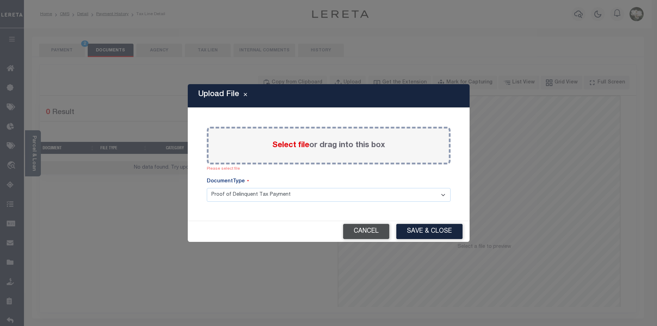
click at [370, 235] on button "Cancel" at bounding box center [366, 231] width 46 height 15
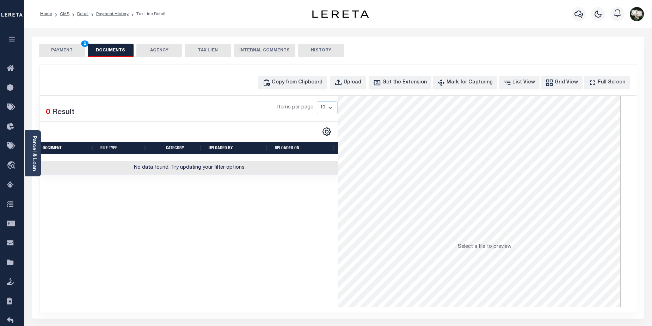
click at [59, 48] on button "PAYMENT 2" at bounding box center [62, 50] width 46 height 13
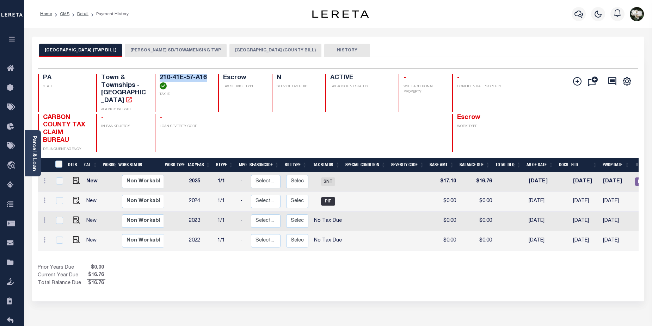
drag, startPoint x: 160, startPoint y: 78, endPoint x: 207, endPoint y: 78, distance: 47.6
click at [207, 78] on h4 "210-41E-57-A16" at bounding box center [185, 81] width 50 height 15
copy h4 "210-41E-57-A16"
click at [181, 49] on button "[PERSON_NAME] SD/TOWAMENSING TWP" at bounding box center [176, 50] width 102 height 13
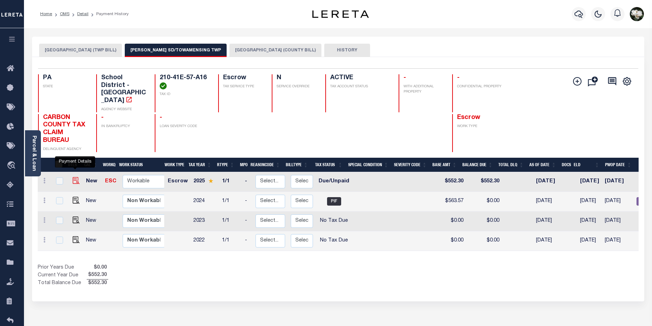
click at [73, 177] on img "" at bounding box center [76, 180] width 7 height 7
checkbox input "true"
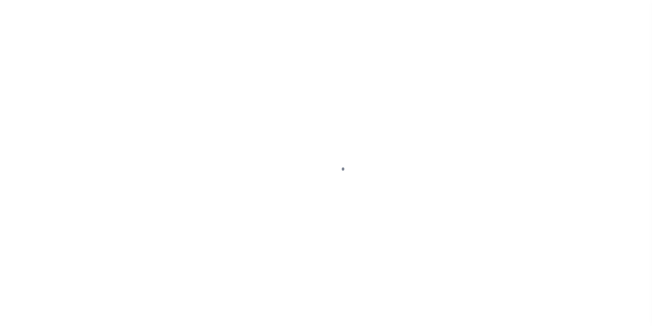
select select "DUE"
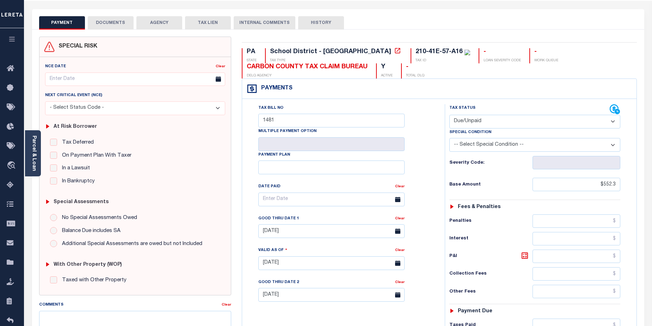
scroll to position [35, 0]
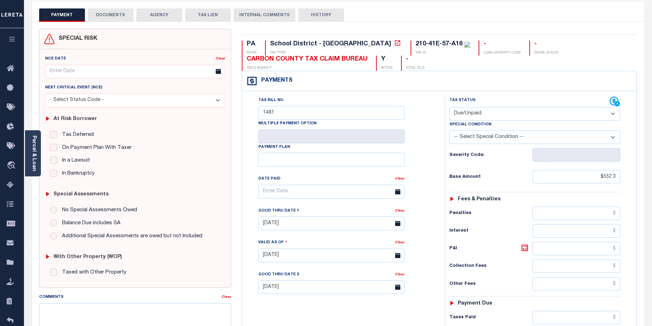
drag, startPoint x: 103, startPoint y: 15, endPoint x: 269, endPoint y: 54, distance: 170.8
click at [108, 17] on button "DOCUMENTS" at bounding box center [111, 14] width 46 height 13
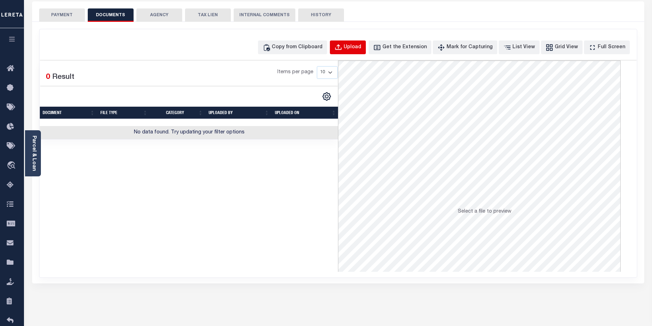
click at [361, 47] on div "Upload" at bounding box center [352, 48] width 18 height 8
select select "POP"
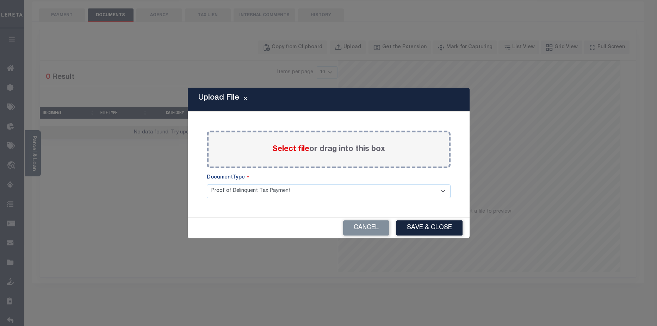
click at [293, 149] on span "Select file" at bounding box center [290, 149] width 37 height 8
click at [0, 0] on input "Select file or drag into this box" at bounding box center [0, 0] width 0 height 0
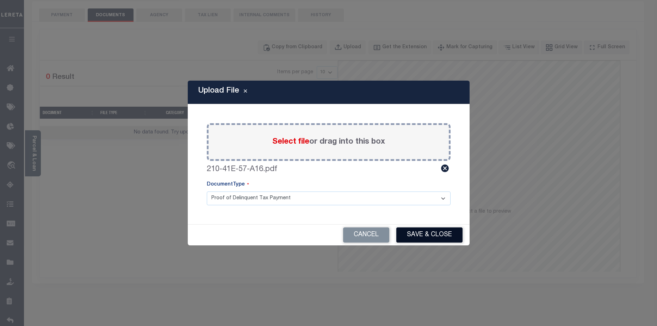
click at [426, 238] on button "Save & Close" at bounding box center [429, 235] width 66 height 15
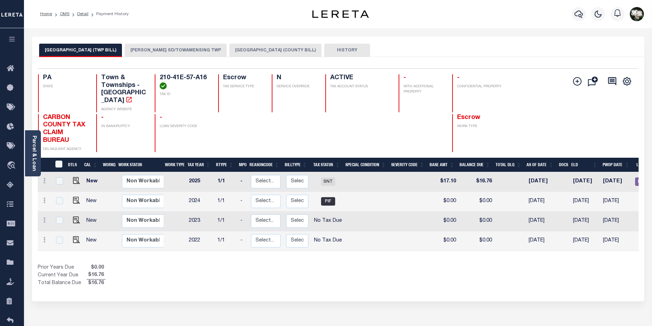
click at [201, 48] on button "[PERSON_NAME] SD/TOWAMENSING TWP" at bounding box center [176, 50] width 102 height 13
